Goal: Information Seeking & Learning: Check status

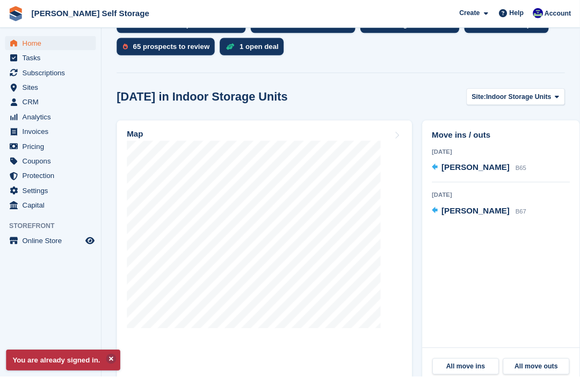
scroll to position [374, 17]
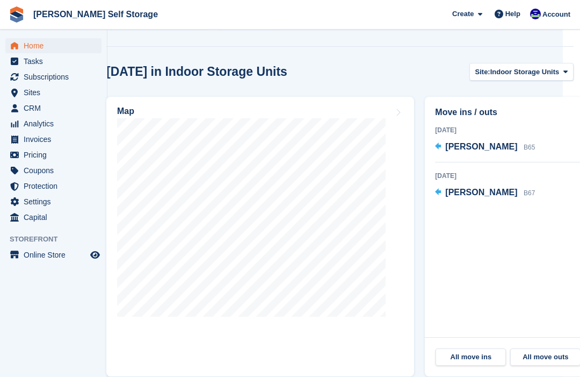
click at [35, 122] on span "Analytics" at bounding box center [56, 123] width 64 height 15
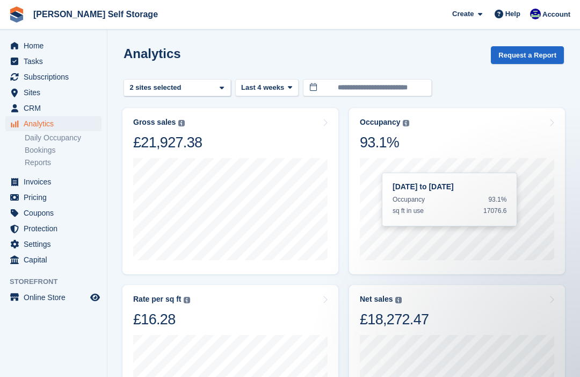
click at [31, 162] on link "Reports" at bounding box center [63, 162] width 77 height 10
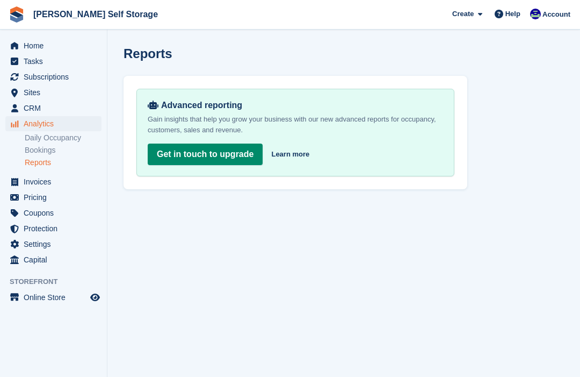
click at [38, 133] on link "Daily Occupancy" at bounding box center [63, 138] width 77 height 10
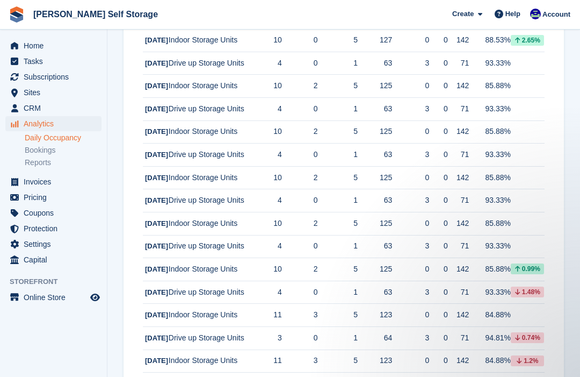
scroll to position [462, 0]
